Goal: Transaction & Acquisition: Purchase product/service

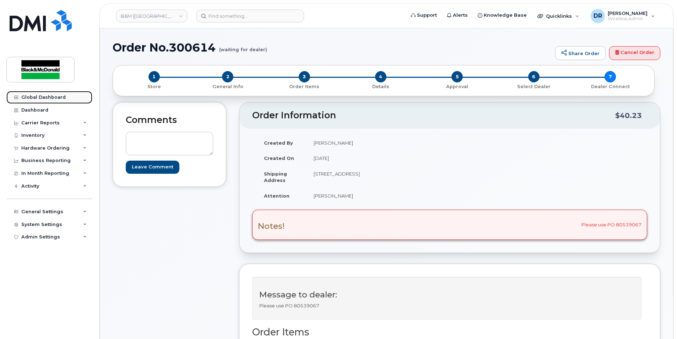
click at [51, 97] on div "Global Dashboard" at bounding box center [43, 97] width 44 height 6
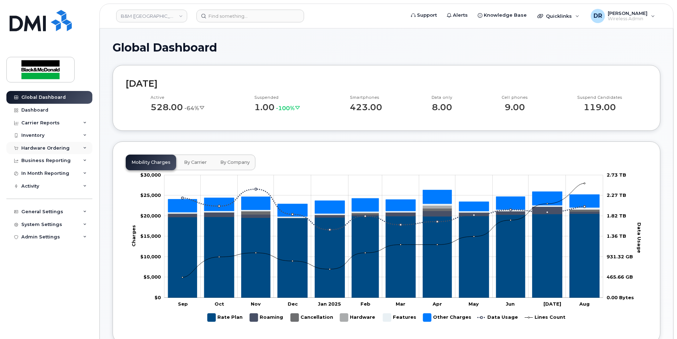
click at [41, 148] on div "Hardware Ordering" at bounding box center [45, 148] width 48 height 6
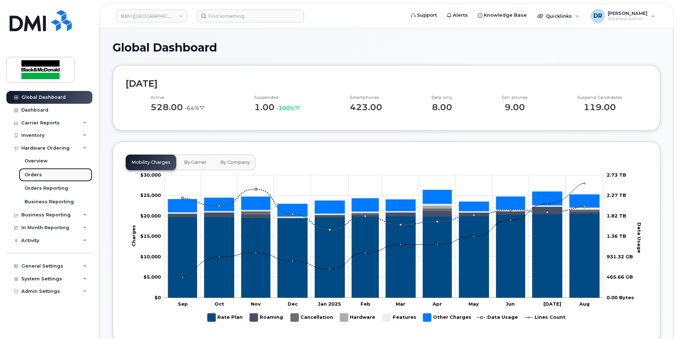
click at [36, 174] on div "Orders" at bounding box center [33, 175] width 17 height 6
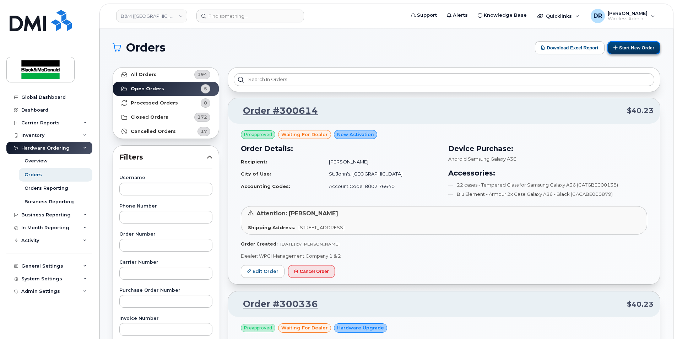
click at [642, 47] on button "Start New Order" at bounding box center [633, 47] width 53 height 13
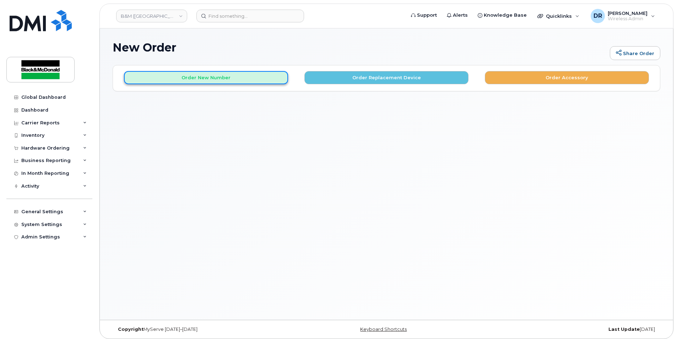
click at [198, 76] on button "Order New Number" at bounding box center [206, 77] width 164 height 13
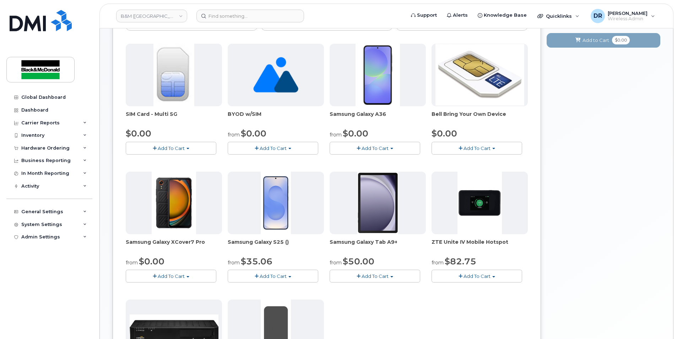
scroll to position [71, 0]
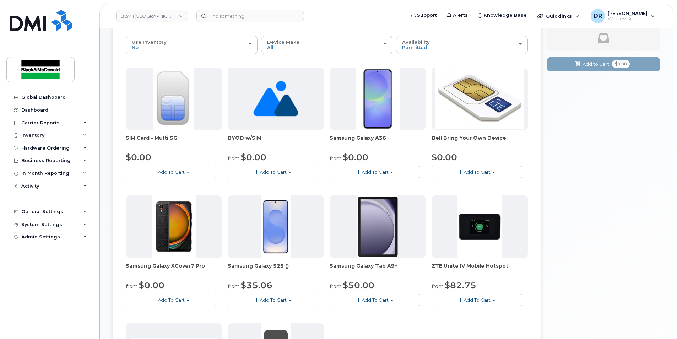
click at [382, 170] on span "Add To Cart" at bounding box center [374, 172] width 27 height 6
click at [367, 185] on link "$0.00 - 3 year term - voice & data plan" at bounding box center [382, 185] width 103 height 9
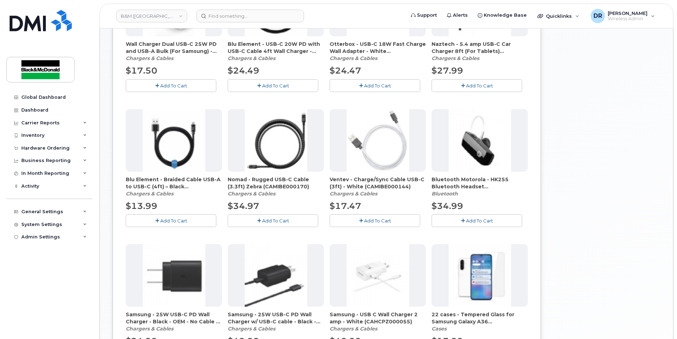
scroll to position [252, 0]
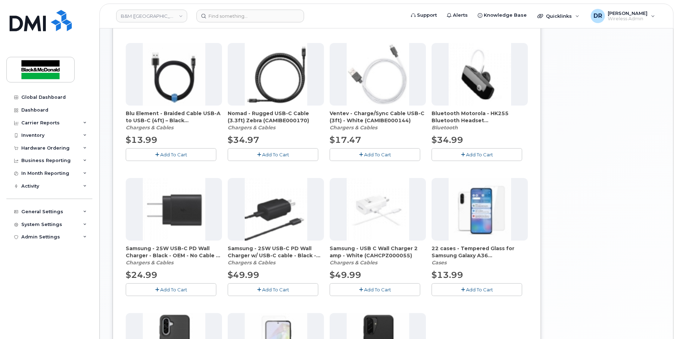
click at [475, 290] on span "Add To Cart" at bounding box center [479, 290] width 27 height 6
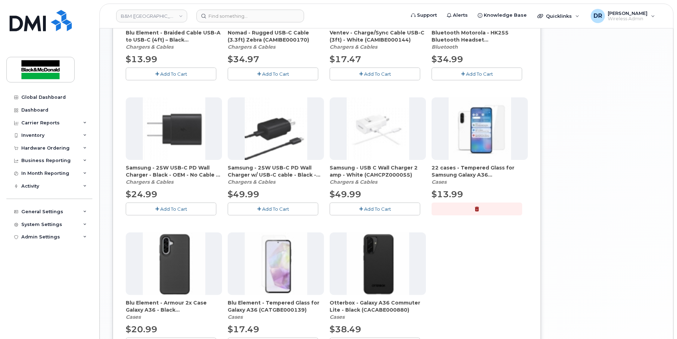
scroll to position [359, 0]
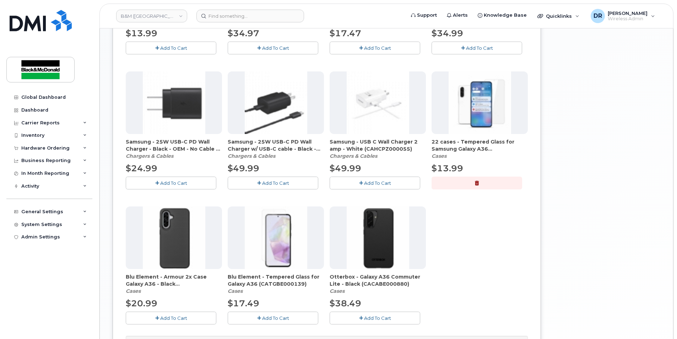
click at [168, 316] on span "Add To Cart" at bounding box center [173, 318] width 27 height 6
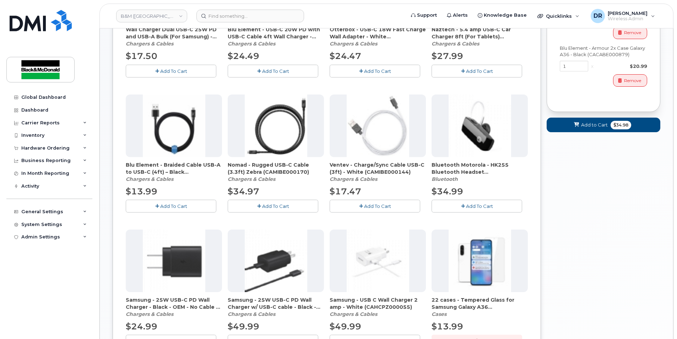
scroll to position [0, 0]
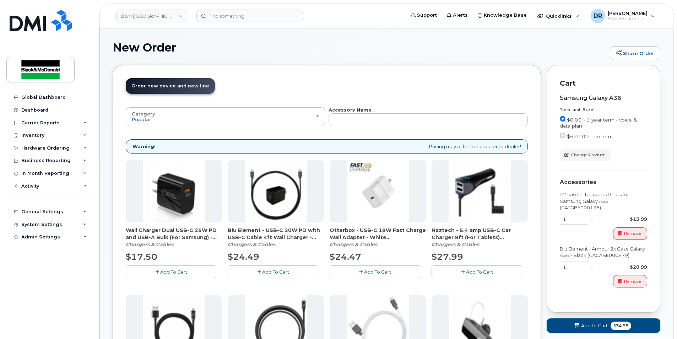
click at [592, 325] on span "Add to Cart" at bounding box center [594, 325] width 27 height 7
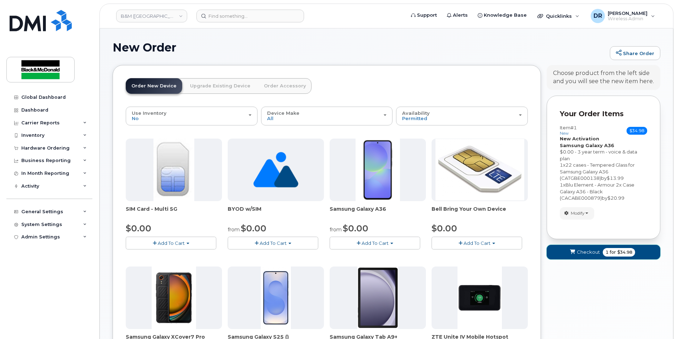
click at [587, 250] on span "Checkout" at bounding box center [588, 252] width 23 height 7
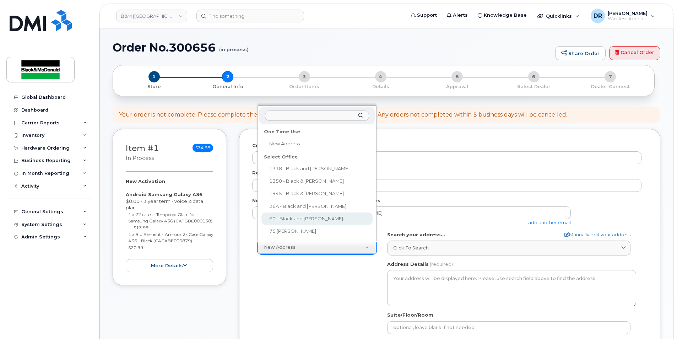
select select
type textarea "60 Cutler Avenue Dartmouth Nova Scotia B3B 0J6"
type input "[PERSON_NAME]"
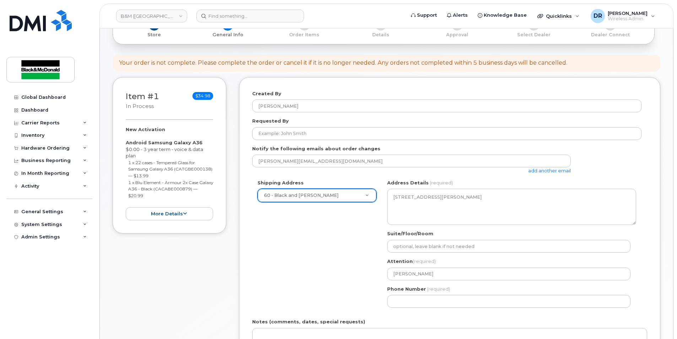
scroll to position [71, 0]
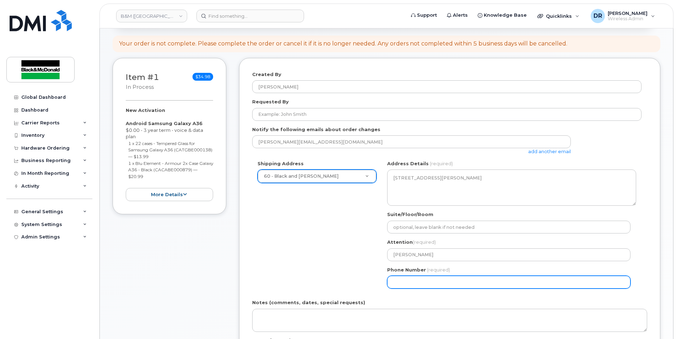
click at [422, 280] on input "Phone Number" at bounding box center [508, 282] width 243 height 13
select select
type input "902481560"
select select
type input "9024815606"
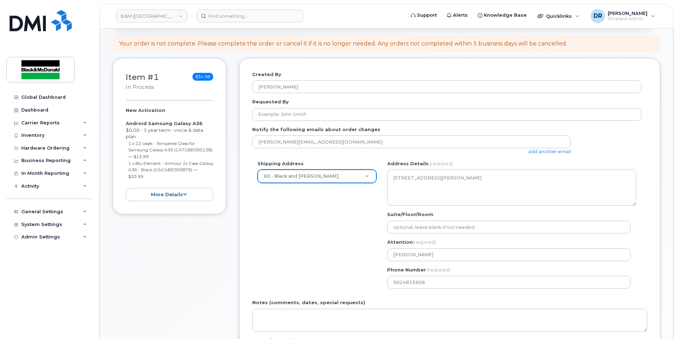
click at [446, 308] on div "Notes (comments, dates, special requests)" at bounding box center [449, 315] width 395 height 33
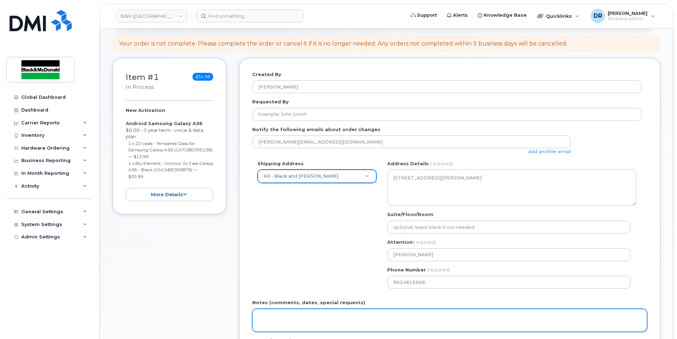
click at [384, 311] on textarea "Notes (comments, dates, special requests)" at bounding box center [449, 320] width 395 height 23
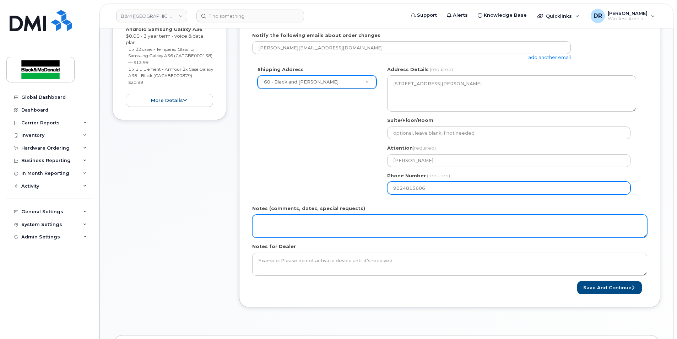
scroll to position [213, 0]
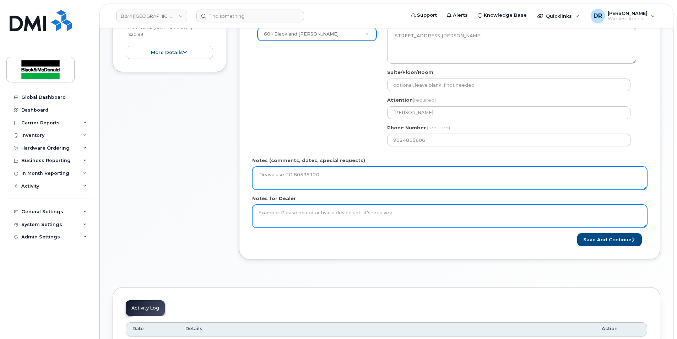
type textarea "Please use PO 80539120"
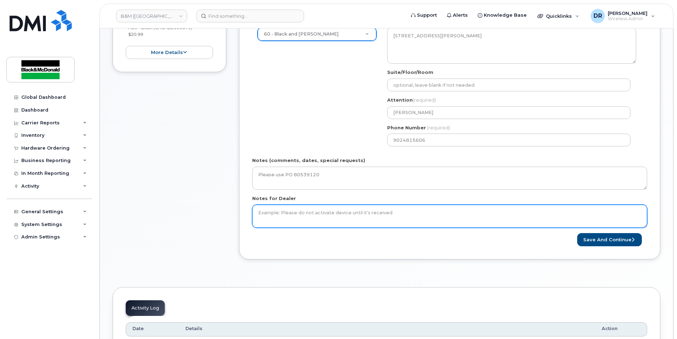
click at [302, 218] on textarea "Notes for Dealer" at bounding box center [449, 216] width 395 height 23
type textarea "Please use PO 80539120"
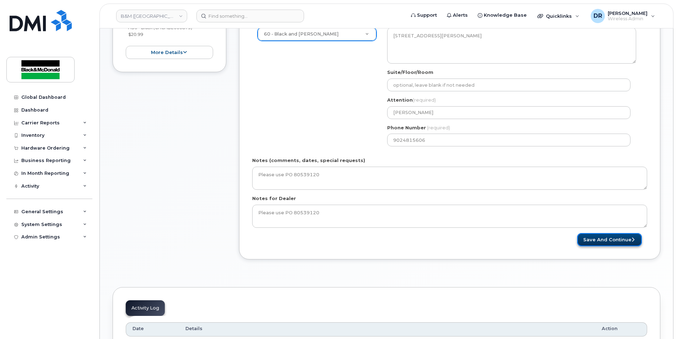
click at [605, 241] on button "Save and Continue" at bounding box center [609, 239] width 65 height 13
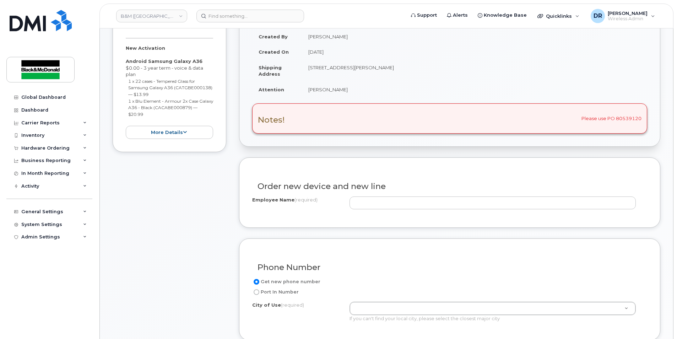
scroll to position [142, 0]
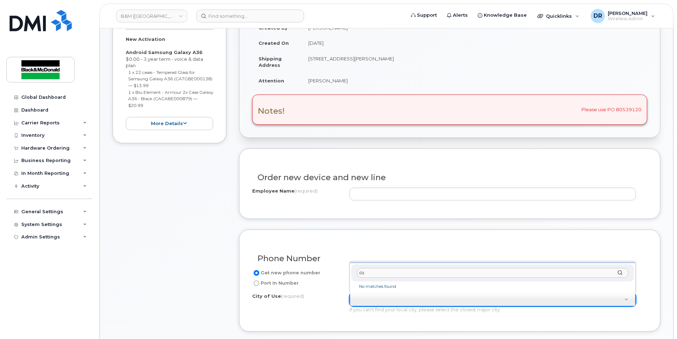
type input "d"
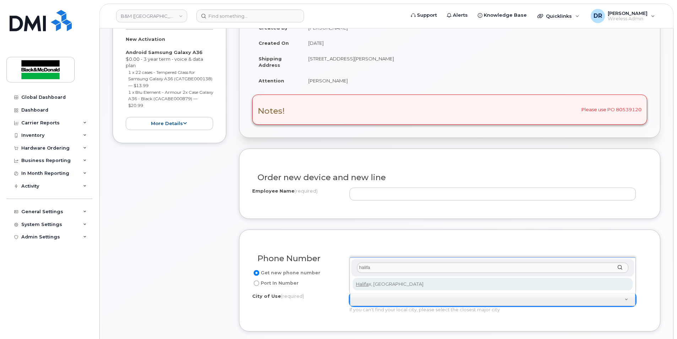
type input "halifa"
type input "3070"
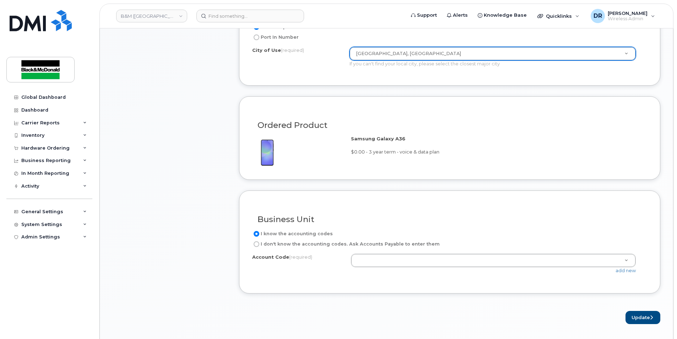
scroll to position [391, 0]
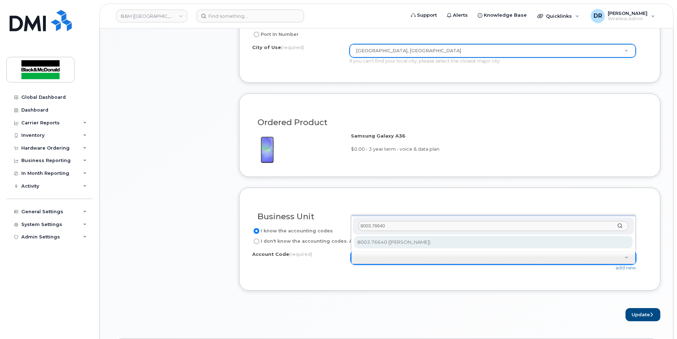
type input "8003.76640"
select select "8003.76640"
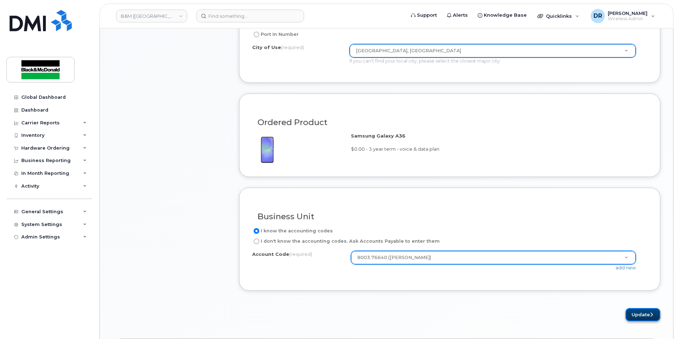
click at [643, 315] on button "Update" at bounding box center [642, 314] width 35 height 13
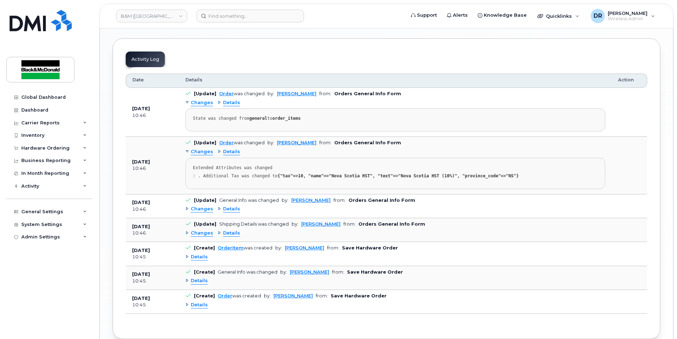
scroll to position [507, 0]
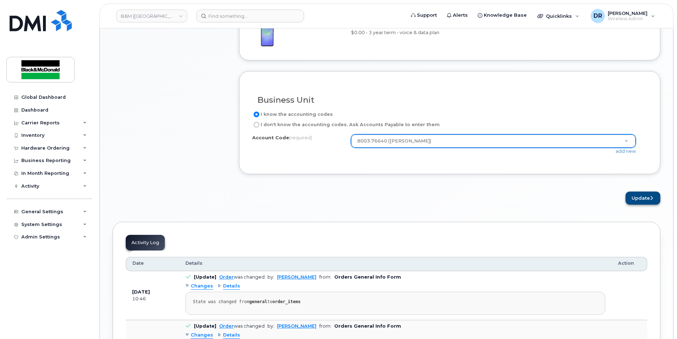
type input "Benjamin McLearn"
drag, startPoint x: 642, startPoint y: 197, endPoint x: 533, endPoint y: 198, distance: 109.0
click at [642, 197] on button "Update" at bounding box center [642, 197] width 35 height 13
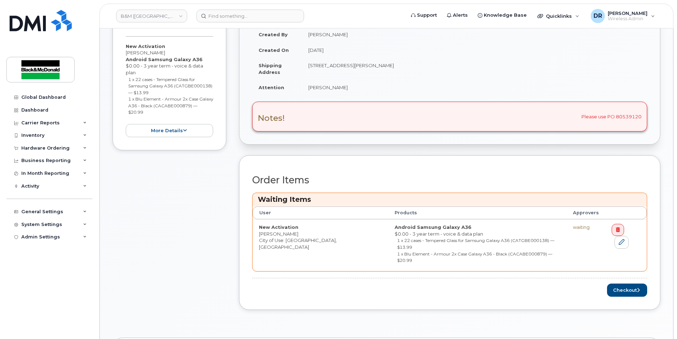
scroll to position [178, 0]
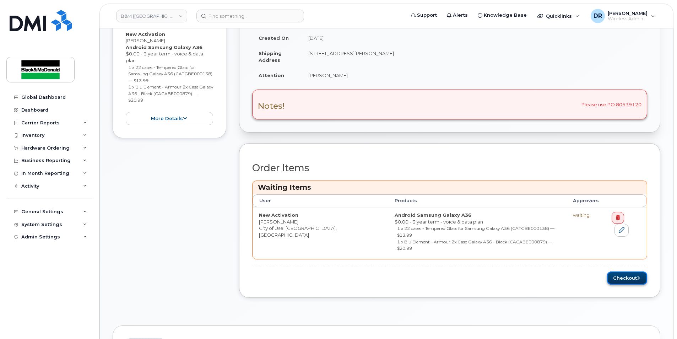
click at [621, 271] on button "Checkout" at bounding box center [627, 277] width 40 height 13
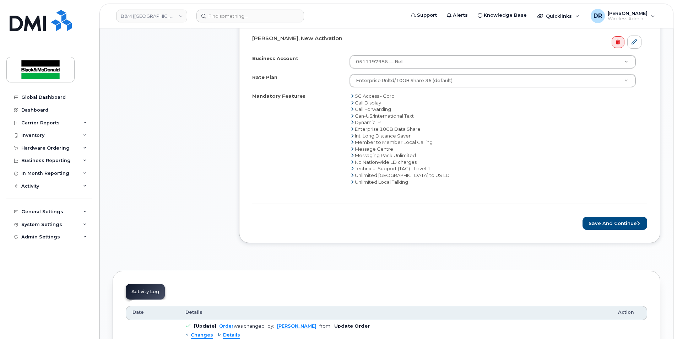
scroll to position [284, 0]
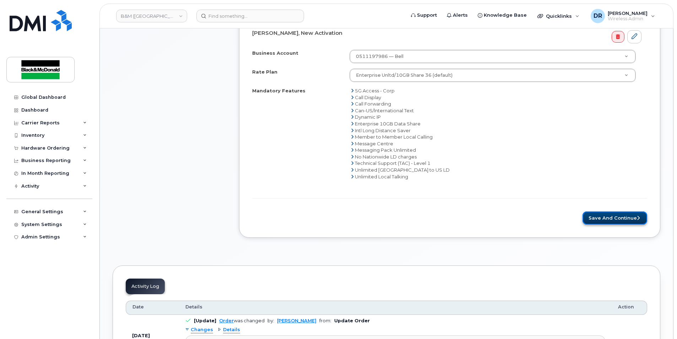
click at [628, 217] on button "Save and Continue" at bounding box center [614, 217] width 65 height 13
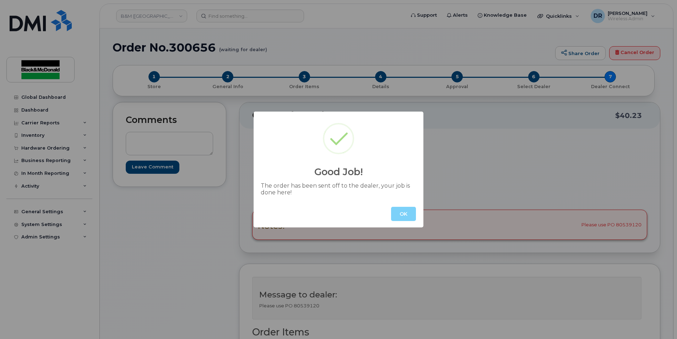
click at [395, 212] on button "OK" at bounding box center [403, 214] width 25 height 14
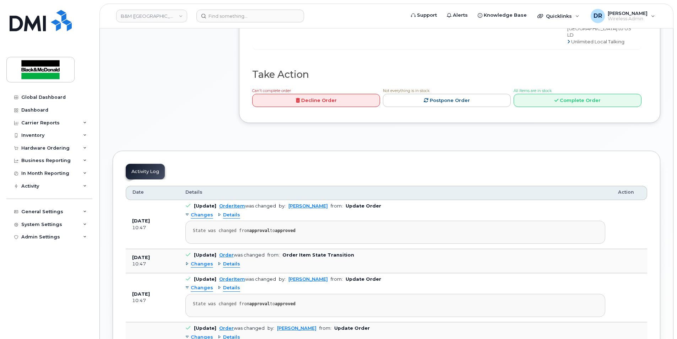
scroll to position [391, 0]
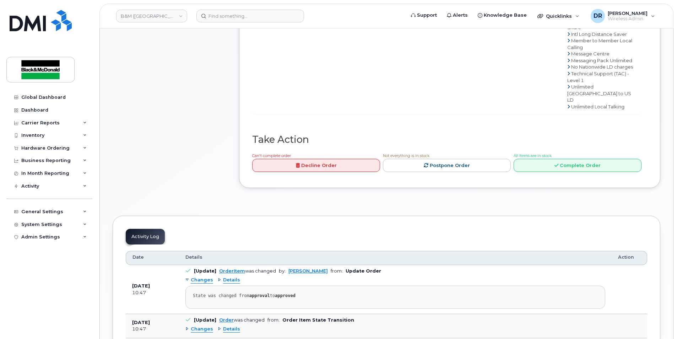
drag, startPoint x: 347, startPoint y: 302, endPoint x: 346, endPoint y: 298, distance: 4.4
click at [347, 301] on pre "State was changed from approval to approved" at bounding box center [395, 296] width 420 height 23
click at [232, 16] on input at bounding box center [250, 16] width 108 height 13
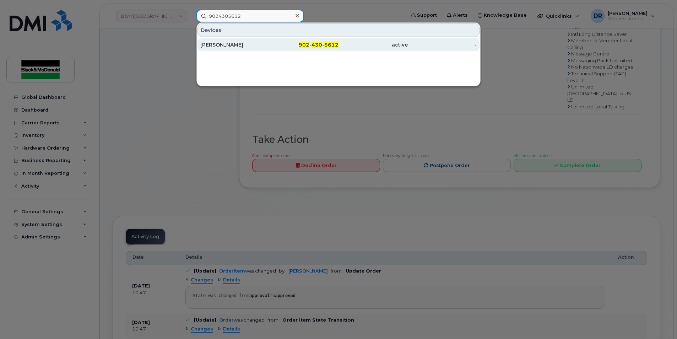
type input "9024305612"
click at [238, 46] on div "Benjamin Leedham" at bounding box center [234, 44] width 69 height 7
